Goal: Task Accomplishment & Management: Manage account settings

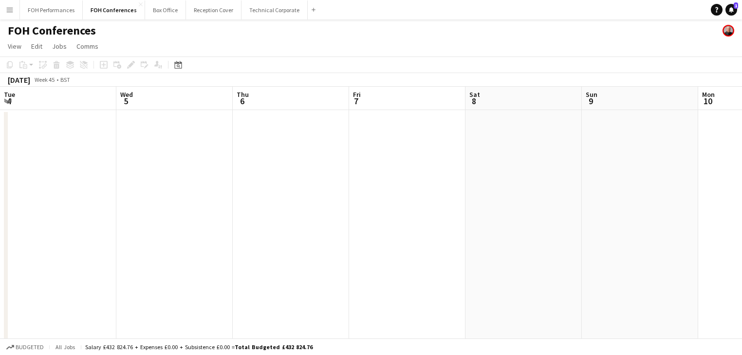
scroll to position [0, 417]
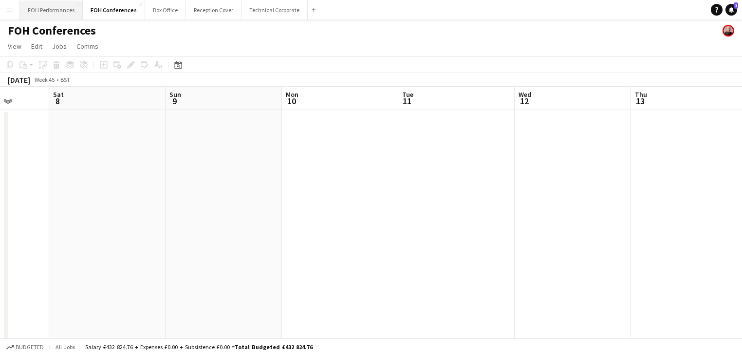
click at [60, 13] on button "FOH Performances Close" at bounding box center [51, 9] width 63 height 19
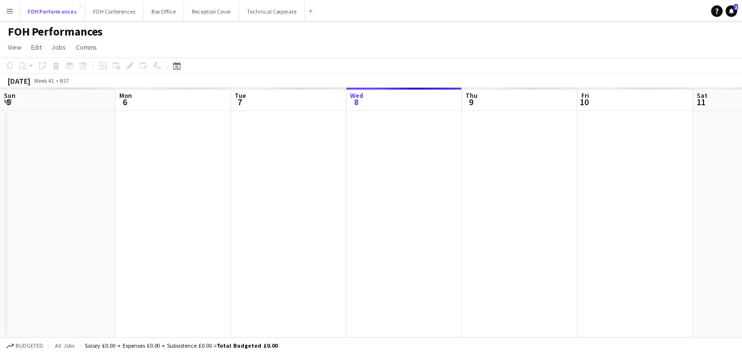
scroll to position [0, 233]
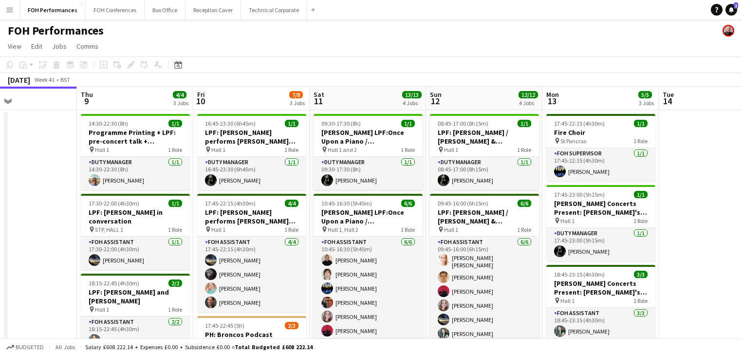
drag, startPoint x: 505, startPoint y: 192, endPoint x: 180, endPoint y: 145, distance: 328.9
click at [4, 131] on div "Sun 5 6/6 2 Jobs Mon 6 1/1 1 Job Tue 7 Wed 8 Thu 9 4/4 3 Jobs Fri 10 7/8 3 Jobs…" at bounding box center [371, 332] width 742 height 490
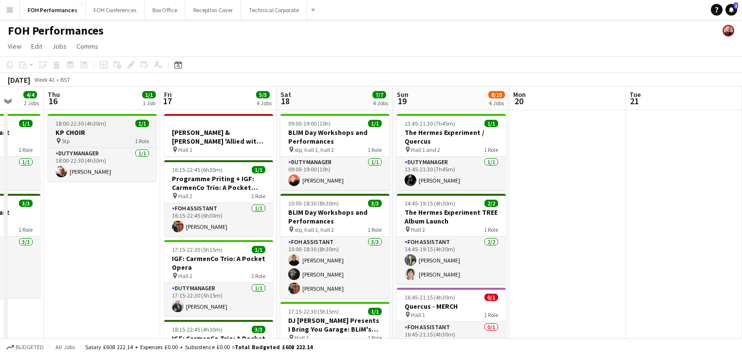
drag, startPoint x: 499, startPoint y: 229, endPoint x: 86, endPoint y: 125, distance: 426.6
click at [0, 128] on app-calendar-viewport "Sun 12 12/12 4 Jobs Mon 13 5/5 3 Jobs Tue 14 Wed 15 4/4 2 Jobs Thu 16 1/1 1 Job…" at bounding box center [371, 332] width 742 height 490
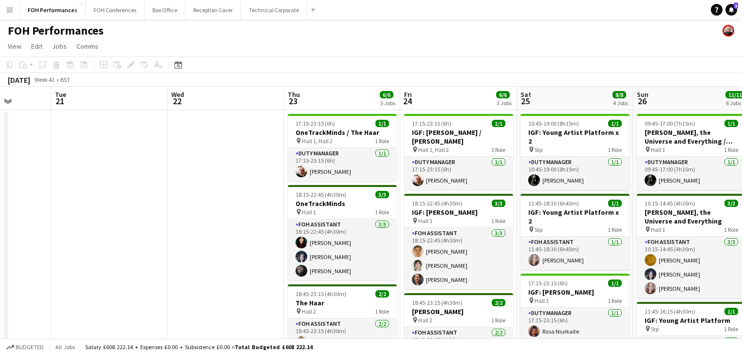
drag, startPoint x: 95, startPoint y: 136, endPoint x: 66, endPoint y: 129, distance: 29.2
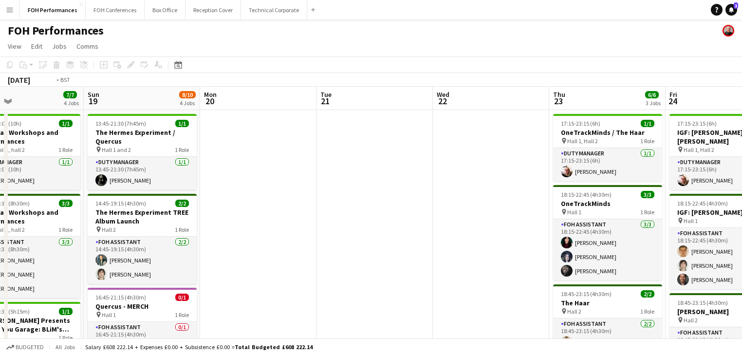
drag, startPoint x: 494, startPoint y: 224, endPoint x: 53, endPoint y: 105, distance: 457.5
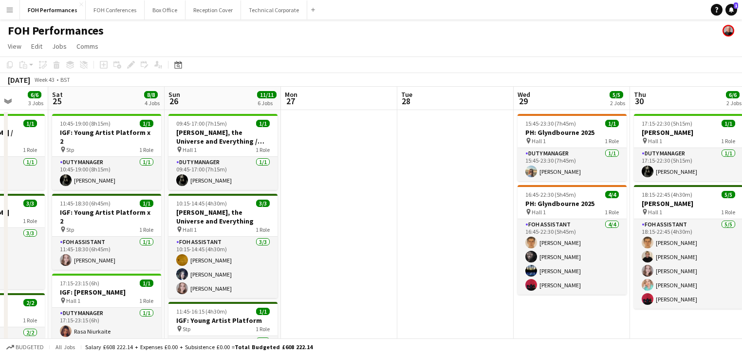
scroll to position [0, 425]
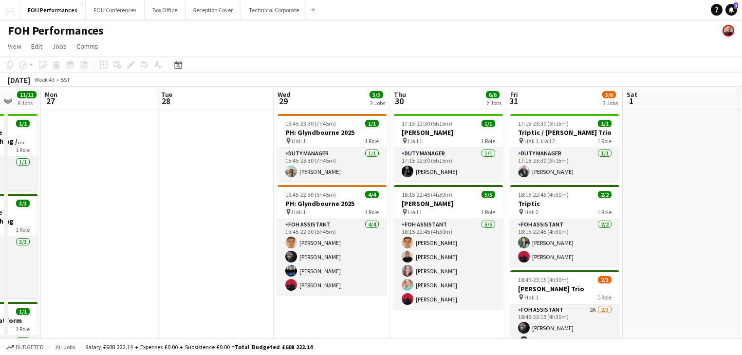
drag, startPoint x: 484, startPoint y: 207, endPoint x: 96, endPoint y: 124, distance: 396.5
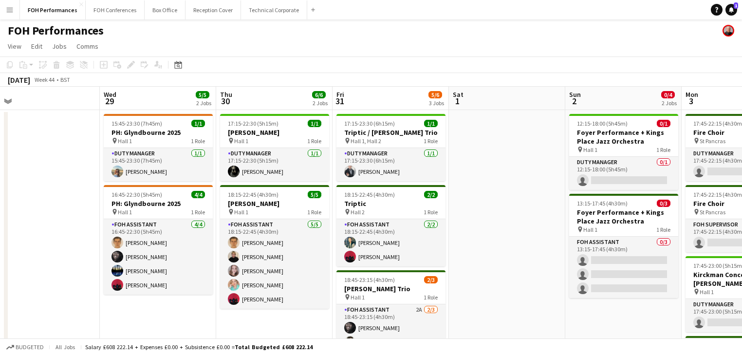
drag, startPoint x: 390, startPoint y: 221, endPoint x: 224, endPoint y: 184, distance: 170.6
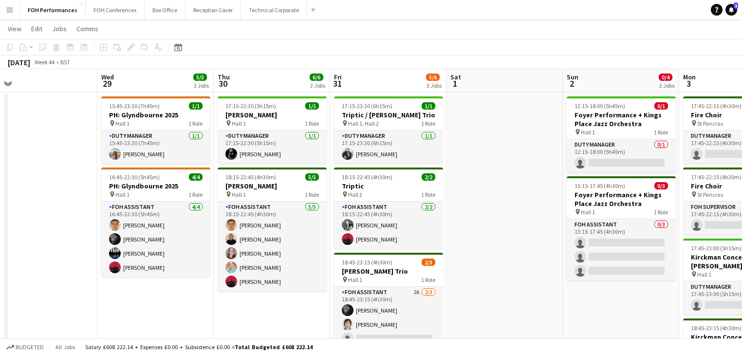
scroll to position [0, 0]
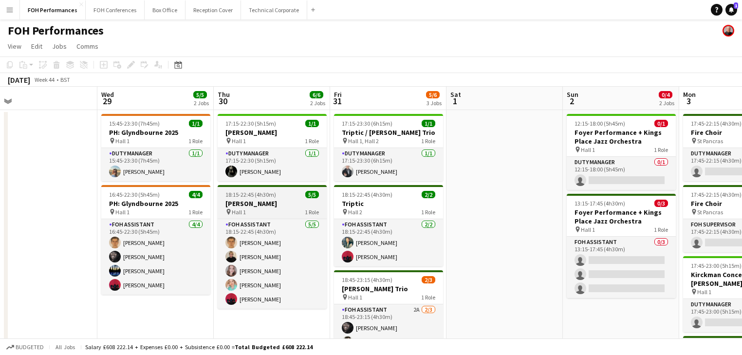
click at [269, 204] on h3 "[PERSON_NAME]" at bounding box center [272, 203] width 109 height 9
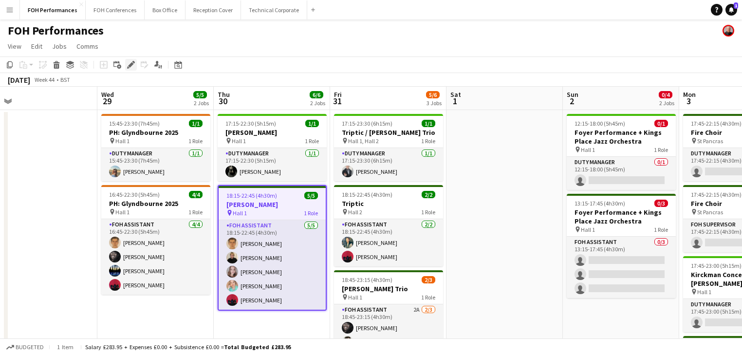
click at [131, 66] on icon at bounding box center [130, 64] width 5 height 5
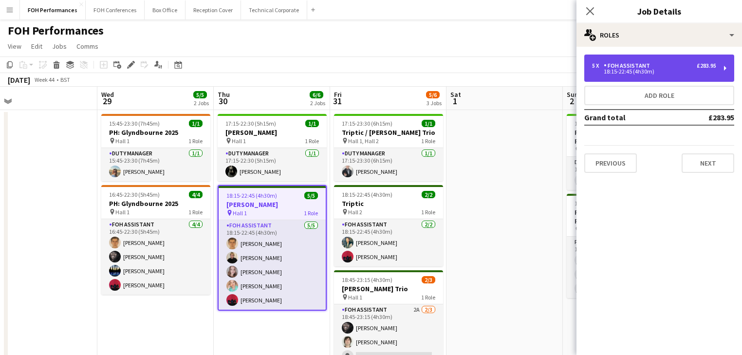
click at [655, 66] on div "5 x FOH Assistant £283.95" at bounding box center [654, 65] width 124 height 7
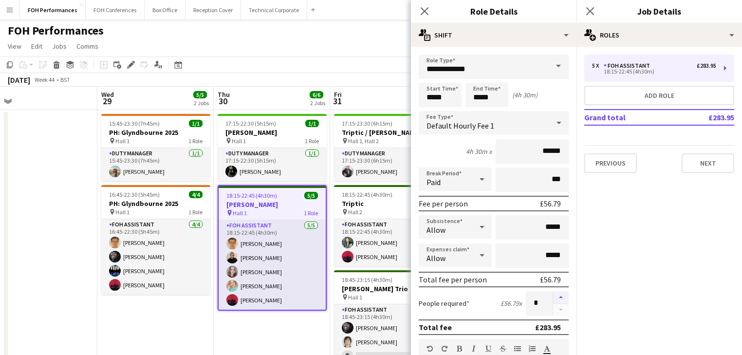
click at [555, 296] on button "button" at bounding box center [561, 297] width 16 height 13
type input "*"
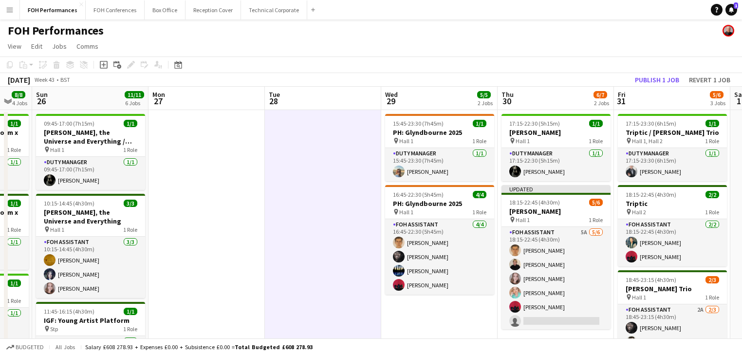
drag, startPoint x: 148, startPoint y: 183, endPoint x: 443, endPoint y: 183, distance: 294.7
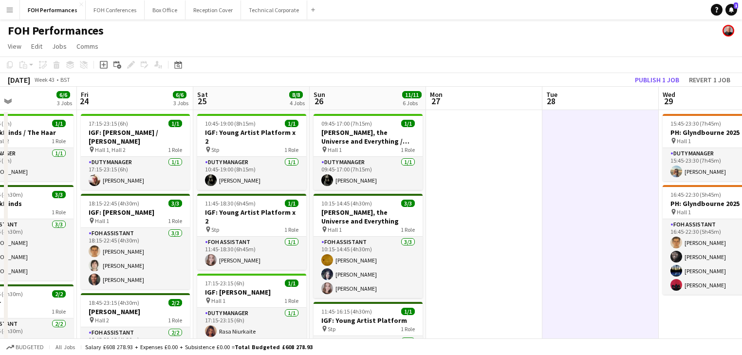
drag, startPoint x: 497, startPoint y: 189, endPoint x: 549, endPoint y: 200, distance: 52.7
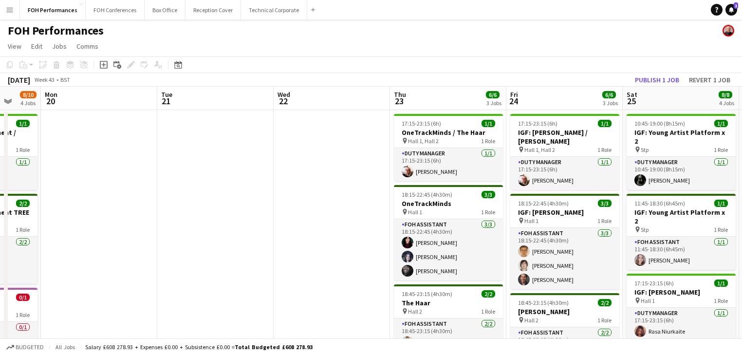
drag, startPoint x: 509, startPoint y: 211, endPoint x: 519, endPoint y: 214, distance: 10.5
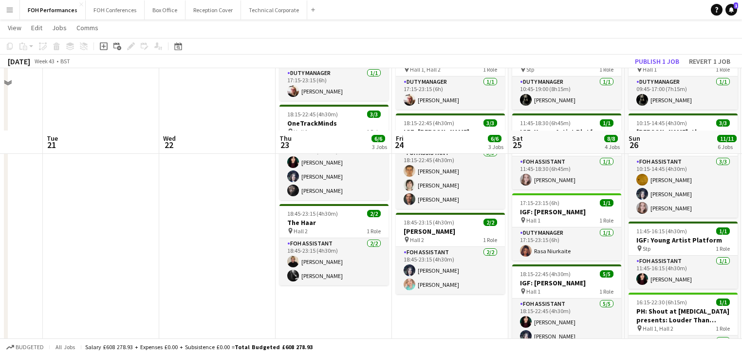
scroll to position [156, 0]
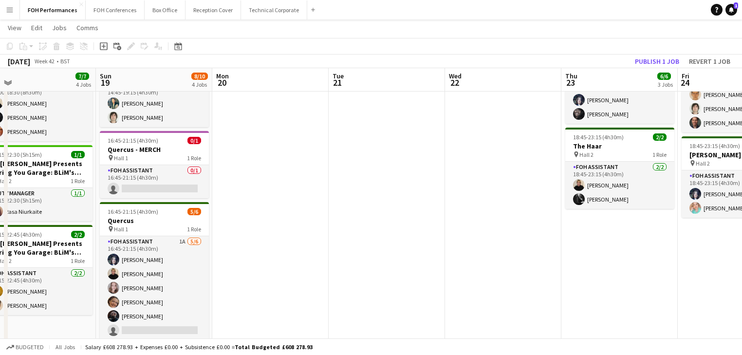
drag, startPoint x: 290, startPoint y: 202, endPoint x: 419, endPoint y: 206, distance: 128.7
click at [581, 206] on app-calendar-viewport "Thu 16 1/1 1 Job Fri 17 5/5 4 Jobs Sat 18 7/7 4 Jobs Sun 19 8/10 4 Jobs Mon 20 …" at bounding box center [371, 204] width 742 height 645
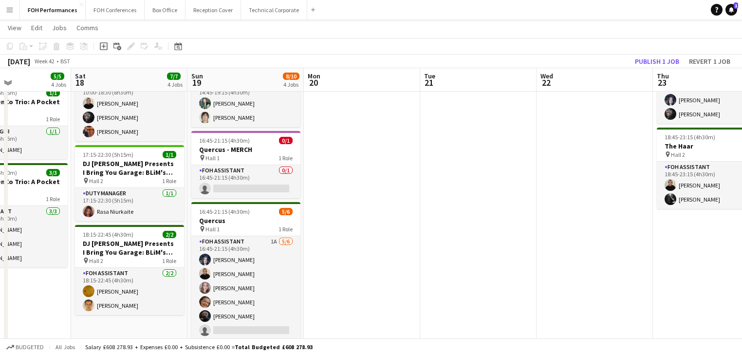
drag, startPoint x: 333, startPoint y: 206, endPoint x: 421, endPoint y: 205, distance: 87.7
click at [421, 205] on app-calendar-viewport "Wed 15 4/4 2 Jobs Thu 16 1/1 1 Job Fri 17 5/5 4 Jobs Sat 18 7/7 4 Jobs Sun 19 8…" at bounding box center [371, 204] width 742 height 645
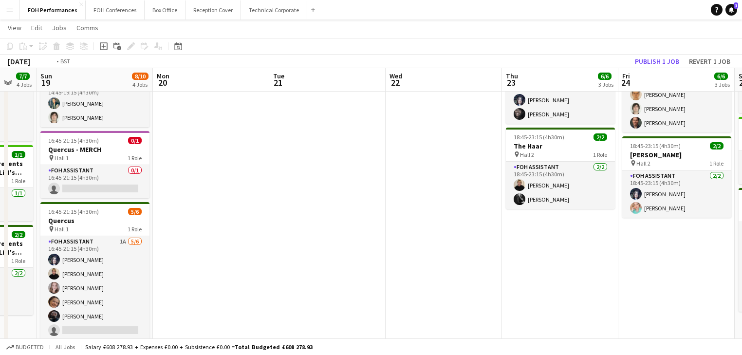
drag, startPoint x: 502, startPoint y: 218, endPoint x: 5, endPoint y: 141, distance: 502.8
click at [5, 141] on div "Wed 15 4/4 2 Jobs Thu 16 1/1 1 Job Fri 17 5/5 4 Jobs Sat 18 7/7 4 Jobs Sun 19 8…" at bounding box center [371, 204] width 742 height 645
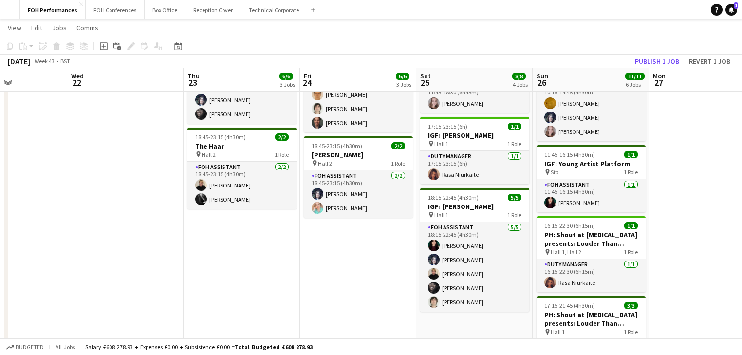
drag, startPoint x: 431, startPoint y: 222, endPoint x: 10, endPoint y: 137, distance: 430.0
click at [0, 137] on app-calendar-viewport "Sat 18 7/7 4 Jobs Sun 19 8/10 4 Jobs Mon 20 Tue 21 Wed 22 Thu 23 6/6 3 Jobs Fri…" at bounding box center [371, 204] width 742 height 645
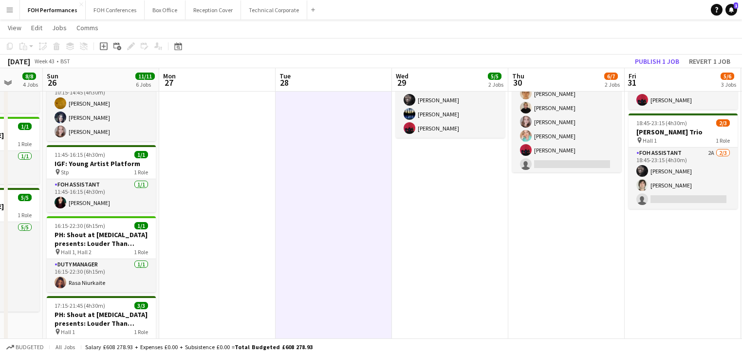
drag, startPoint x: 398, startPoint y: 198, endPoint x: 277, endPoint y: 180, distance: 122.2
click at [277, 180] on app-calendar-viewport "Wed 22 Thu 23 6/6 3 Jobs Fri 24 6/6 3 Jobs Sat 25 8/8 4 Jobs Sun 26 11/11 6 Job…" at bounding box center [371, 204] width 742 height 645
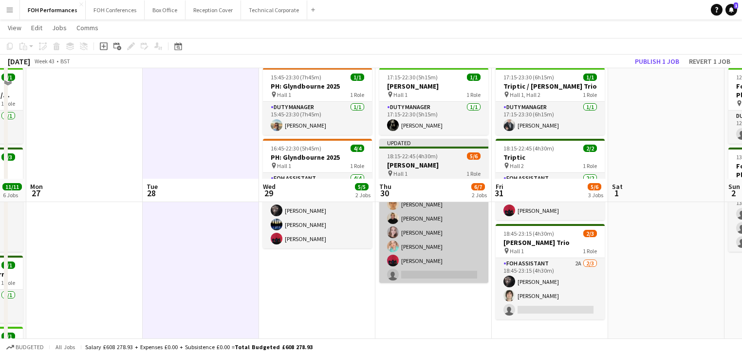
scroll to position [0, 0]
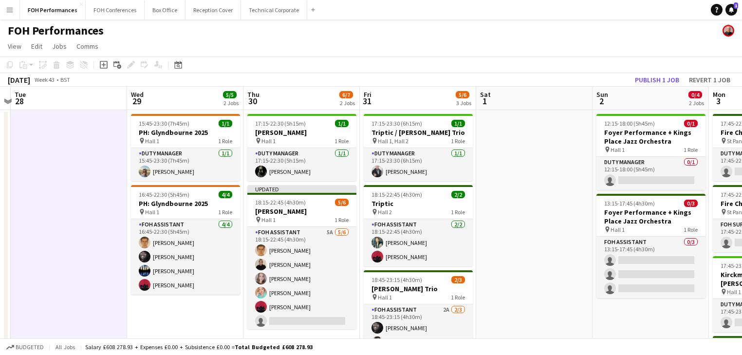
drag, startPoint x: 593, startPoint y: 259, endPoint x: 476, endPoint y: 245, distance: 117.3
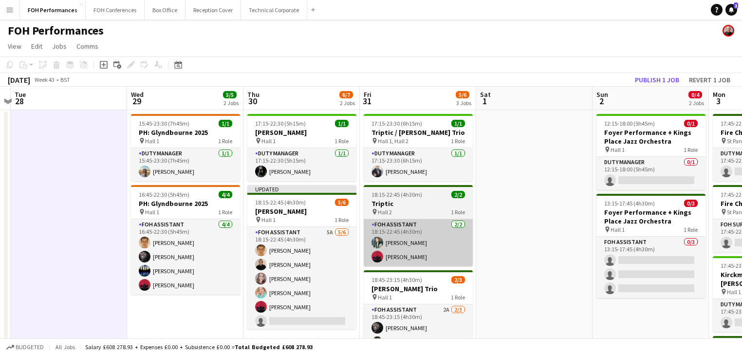
scroll to position [0, 343]
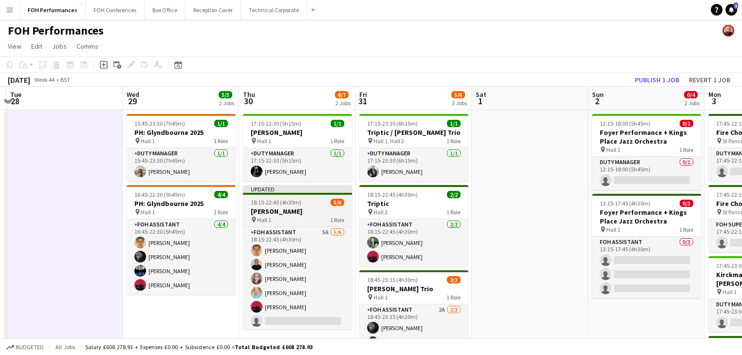
click at [292, 205] on span "18:15-22:45 (4h30m)" at bounding box center [276, 202] width 51 height 7
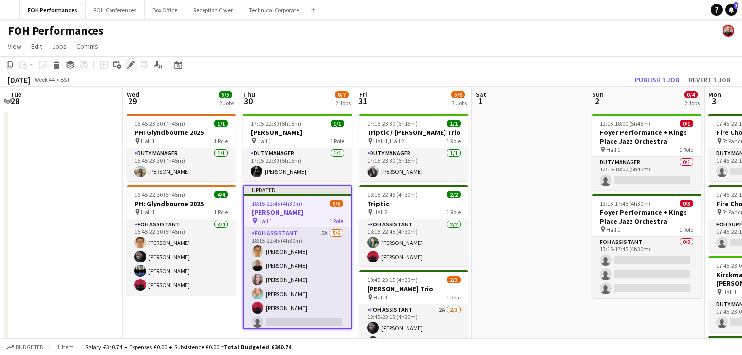
click at [131, 62] on icon "Edit" at bounding box center [131, 65] width 8 height 8
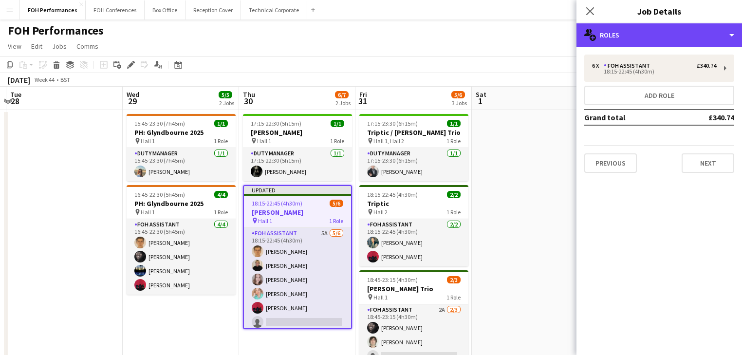
click at [661, 36] on div "multiple-users-add Roles" at bounding box center [660, 34] width 166 height 23
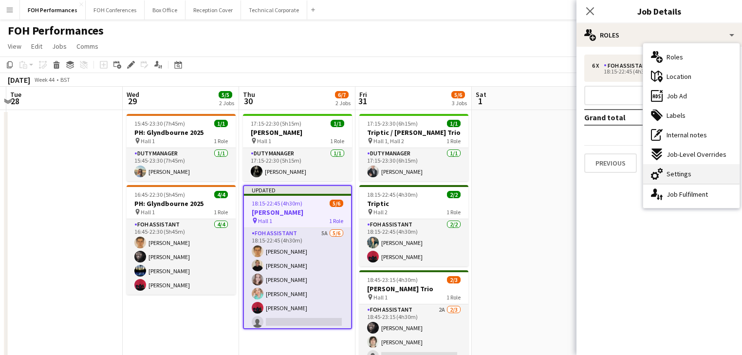
click at [688, 174] on span "Settings" at bounding box center [679, 174] width 25 height 9
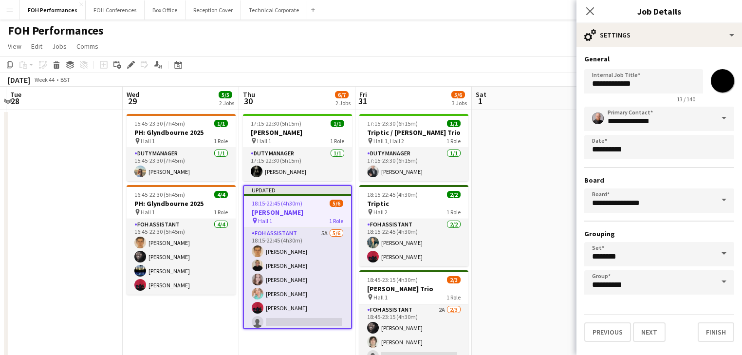
click at [723, 82] on input "*******" at bounding box center [722, 80] width 35 height 35
click at [287, 120] on span "17:15-22:30 (5h15m)" at bounding box center [276, 123] width 51 height 7
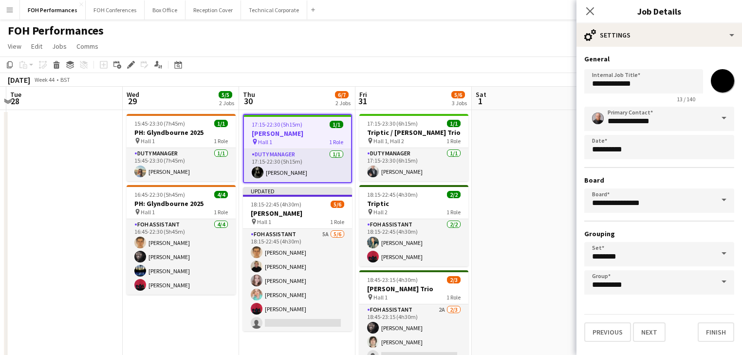
click at [725, 86] on input "*******" at bounding box center [722, 80] width 35 height 35
type input "*******"
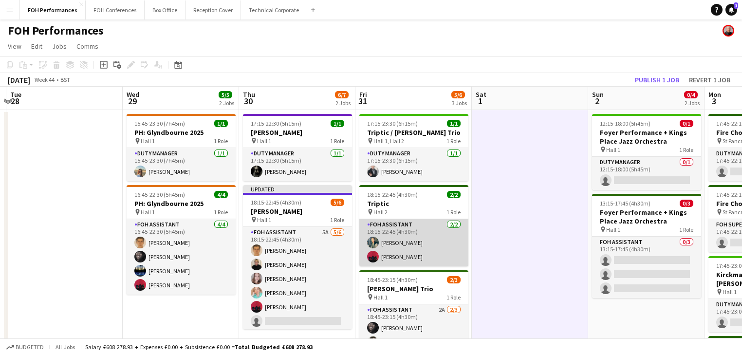
scroll to position [52, 0]
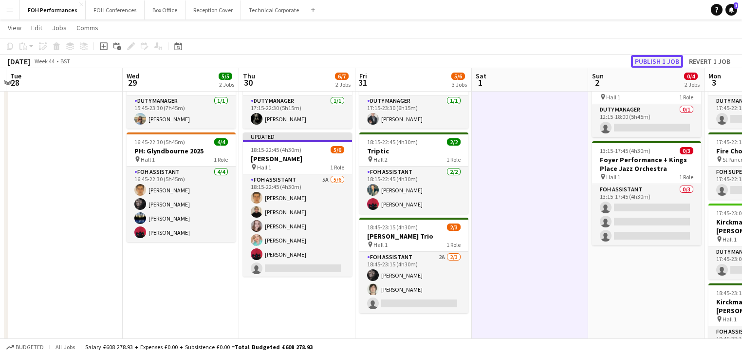
click at [650, 58] on button "Publish 1 job" at bounding box center [657, 61] width 52 height 13
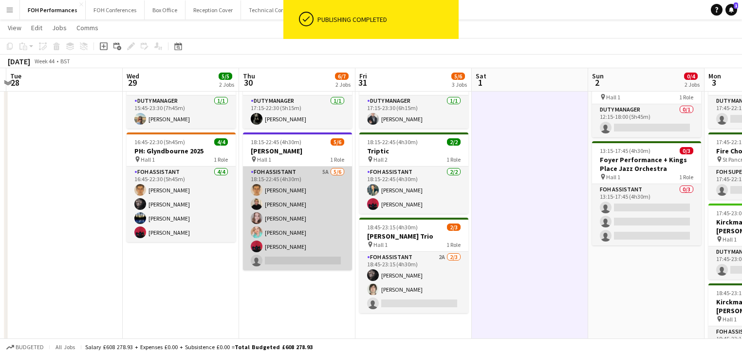
click at [298, 220] on app-card-role "FOH Assistant 5A [DATE] 18:15-22:45 (4h30m) [PERSON_NAME] [PERSON_NAME] [PERSON…" at bounding box center [297, 219] width 109 height 104
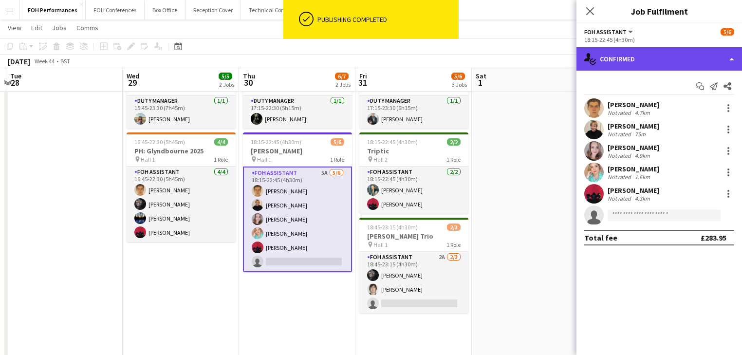
click at [667, 61] on div "single-neutral-actions-check-2 Confirmed" at bounding box center [660, 58] width 166 height 23
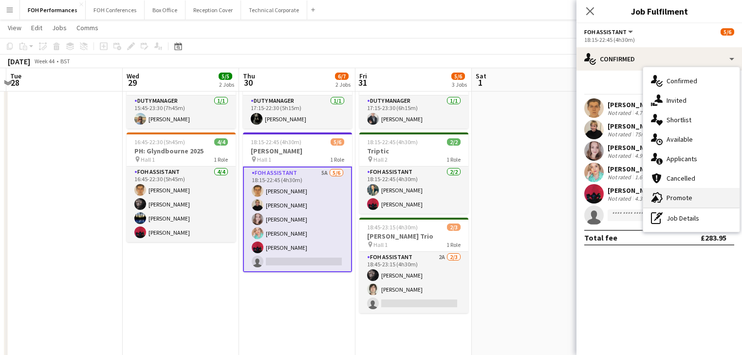
click at [688, 202] on span "Promote" at bounding box center [680, 197] width 26 height 9
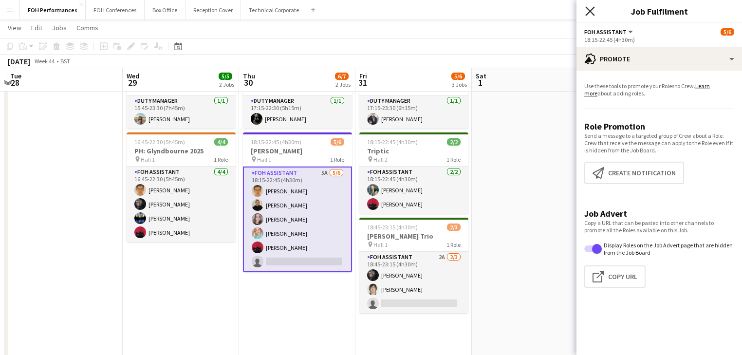
click at [590, 13] on icon "Close pop-in" at bounding box center [590, 10] width 9 height 9
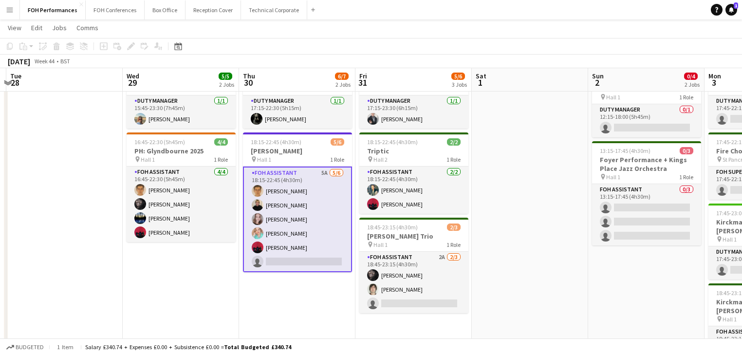
click at [292, 213] on app-card-role "FOH Assistant 5A [DATE] 18:15-22:45 (4h30m) [PERSON_NAME] [PERSON_NAME] [PERSON…" at bounding box center [297, 220] width 109 height 106
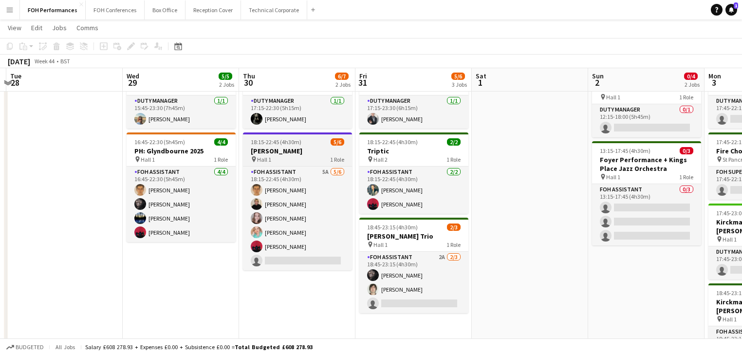
click at [275, 139] on span "18:15-22:45 (4h30m)" at bounding box center [276, 141] width 51 height 7
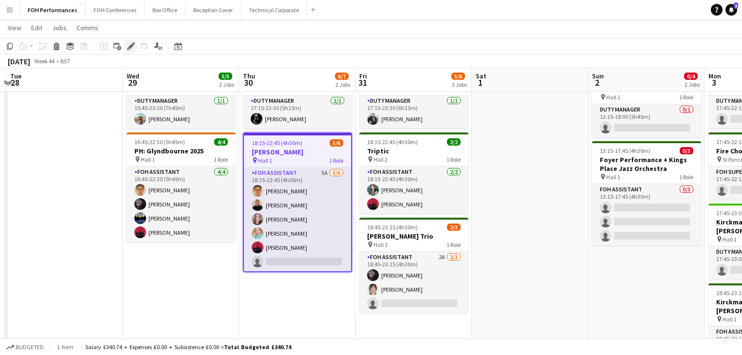
click at [127, 44] on icon "Edit" at bounding box center [131, 46] width 8 height 8
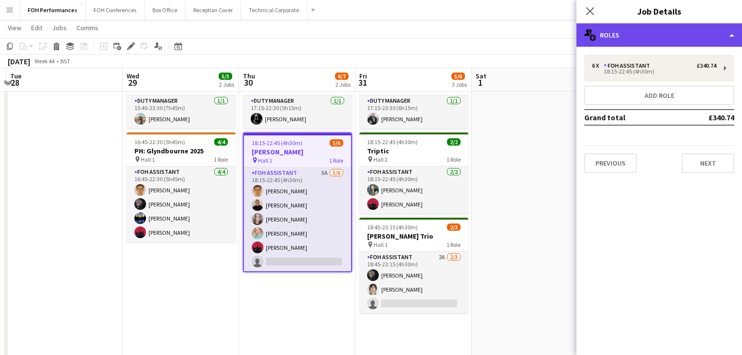
click at [649, 38] on div "multiple-users-add Roles" at bounding box center [660, 34] width 166 height 23
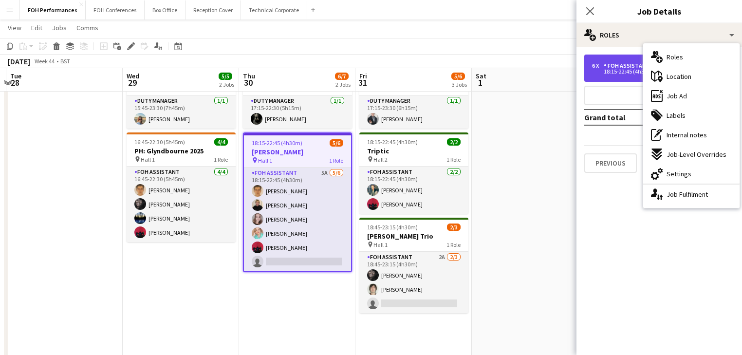
click at [630, 73] on div "18:15-22:45 (4h30m)" at bounding box center [654, 71] width 124 height 5
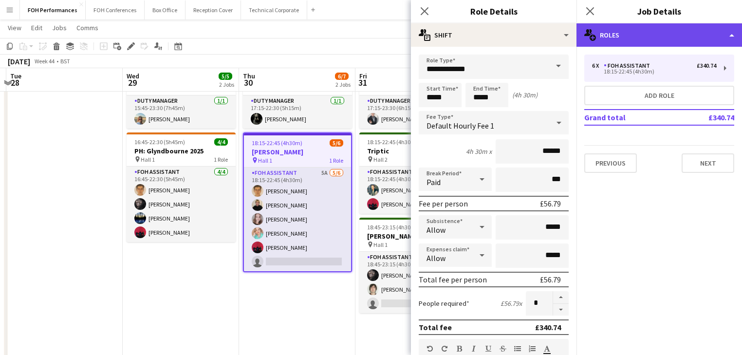
click at [672, 40] on div "multiple-users-add Roles" at bounding box center [660, 34] width 166 height 23
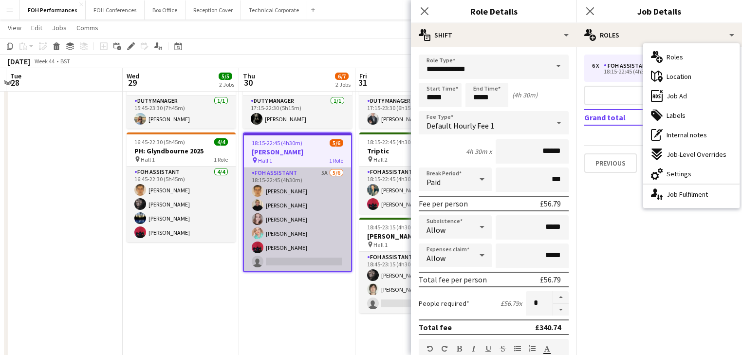
click at [320, 244] on app-card-role "FOH Assistant 5A [DATE] 18:15-22:45 (4h30m) [PERSON_NAME] [PERSON_NAME] [PERSON…" at bounding box center [297, 220] width 107 height 104
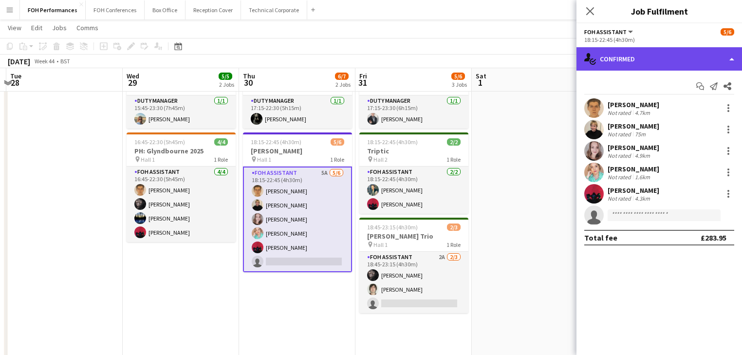
click at [663, 55] on div "single-neutral-actions-check-2 Confirmed" at bounding box center [660, 58] width 166 height 23
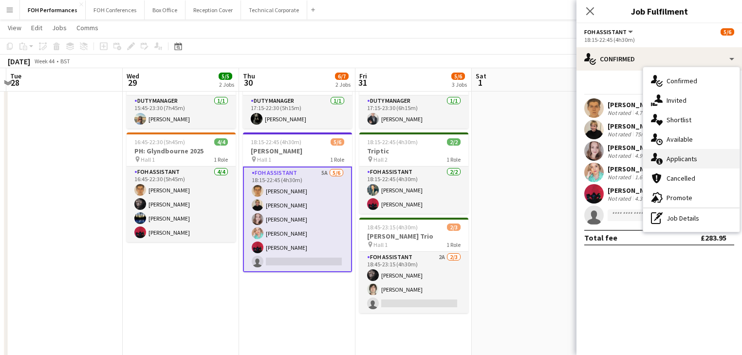
click at [699, 164] on div "single-neutral-actions-information Applicants" at bounding box center [692, 158] width 96 height 19
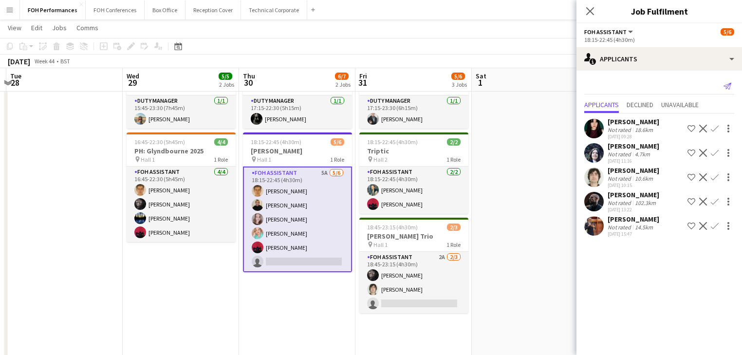
click at [725, 86] on icon at bounding box center [728, 86] width 8 height 7
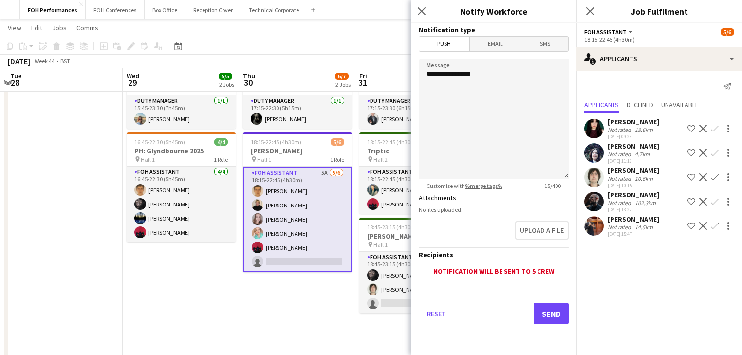
click at [498, 47] on span "Email" at bounding box center [496, 44] width 52 height 15
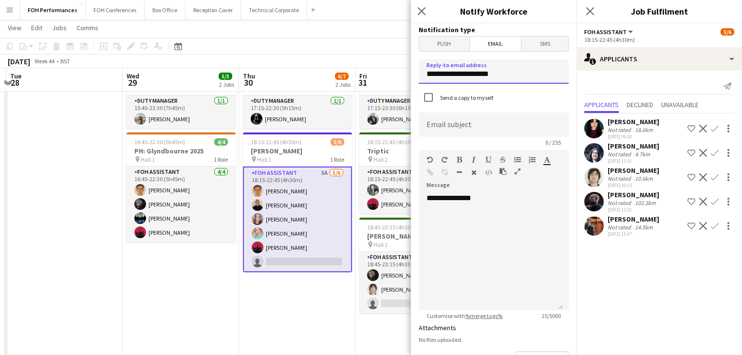
drag, startPoint x: 511, startPoint y: 79, endPoint x: 357, endPoint y: 75, distance: 154.0
click at [357, 75] on body "Menu Boards Boards Boards All jobs Status Workforce Workforce My Workforce Recr…" at bounding box center [371, 298] width 742 height 700
type input "**********"
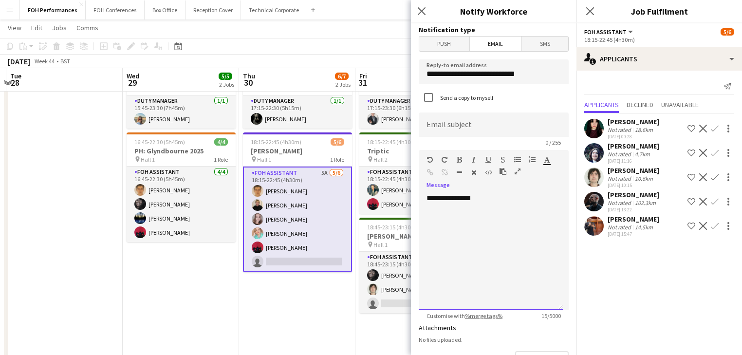
click at [475, 217] on div "**********" at bounding box center [491, 251] width 144 height 117
click at [499, 205] on div "**********" at bounding box center [491, 251] width 144 height 117
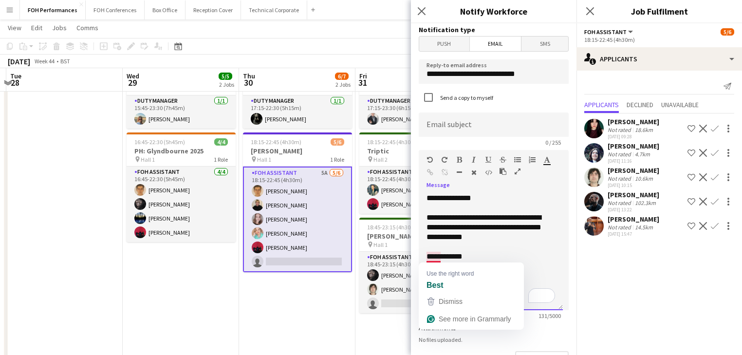
click at [437, 257] on div "**********" at bounding box center [491, 261] width 129 height 19
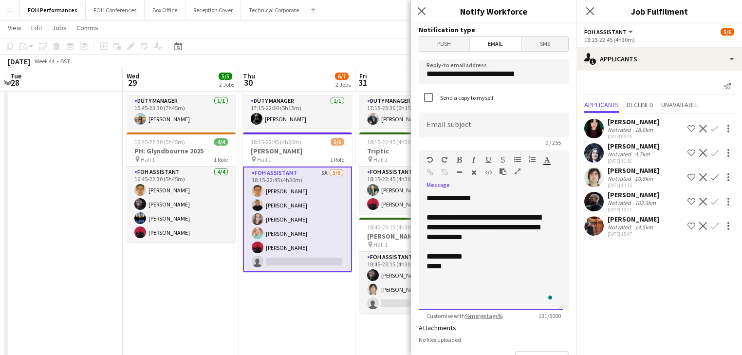
click at [475, 254] on div "**********" at bounding box center [491, 261] width 129 height 19
click at [507, 235] on div "**********" at bounding box center [491, 227] width 129 height 29
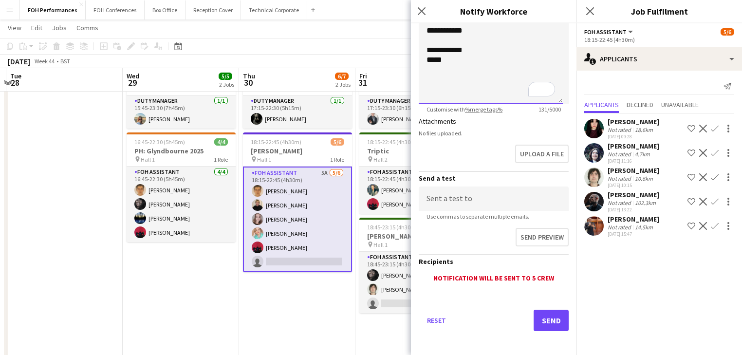
scroll to position [209, 0]
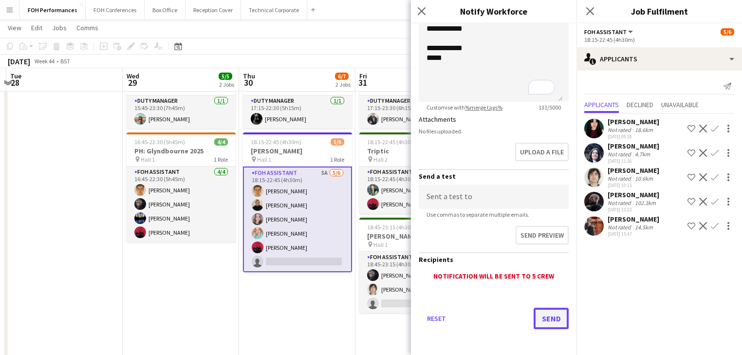
click at [548, 322] on button "Send" at bounding box center [551, 318] width 35 height 21
click at [422, 8] on icon "Close pop-in" at bounding box center [421, 10] width 9 height 9
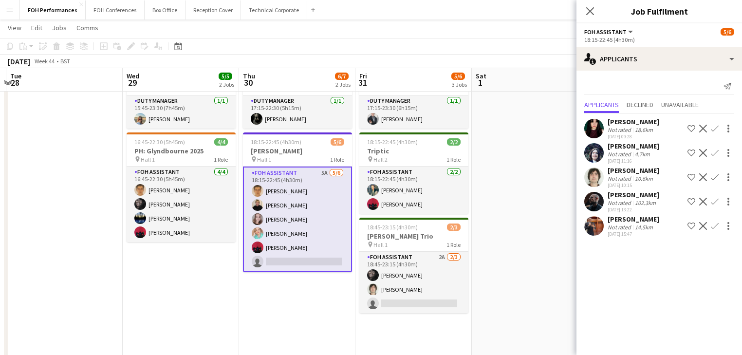
click at [597, 14] on div "Close pop-in" at bounding box center [590, 11] width 27 height 22
click at [591, 11] on icon at bounding box center [590, 10] width 9 height 9
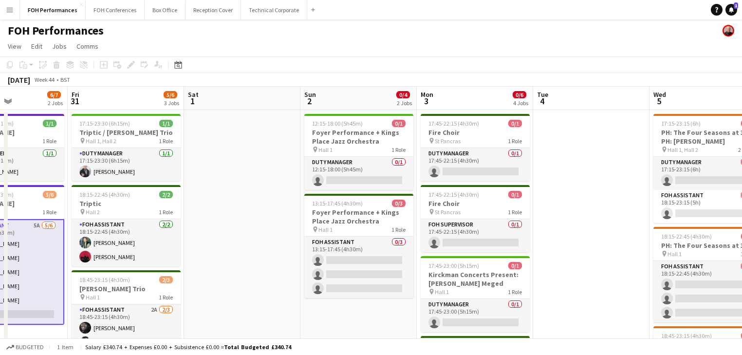
scroll to position [0, 436]
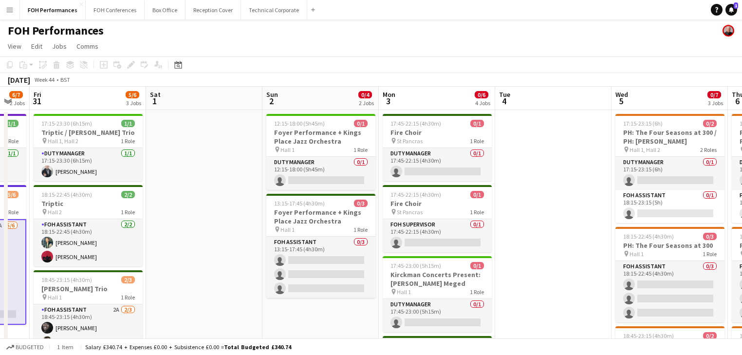
drag, startPoint x: 546, startPoint y: 194, endPoint x: 223, endPoint y: 166, distance: 323.8
